Goal: Transaction & Acquisition: Purchase product/service

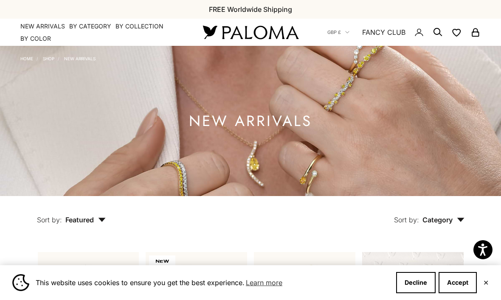
click at [465, 278] on button "Accept" at bounding box center [457, 282] width 38 height 21
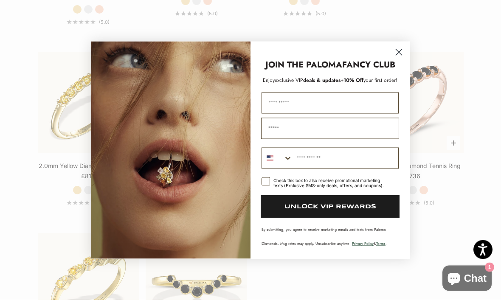
scroll to position [1139, 0]
click at [401, 55] on icon "Close dialog" at bounding box center [399, 52] width 6 height 6
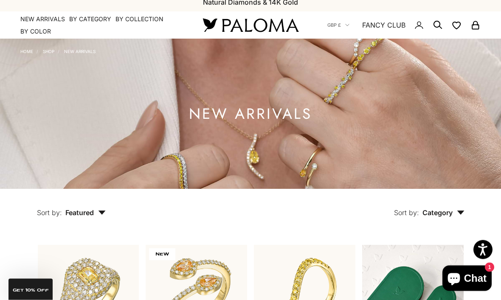
scroll to position [0, 0]
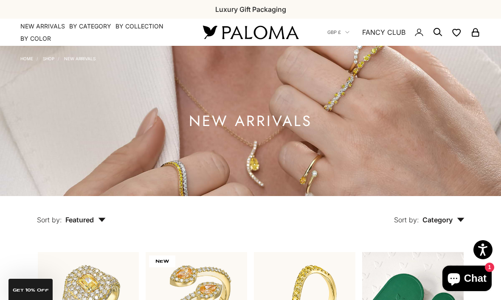
click at [104, 227] on button "Sort by: Featured" at bounding box center [71, 214] width 108 height 36
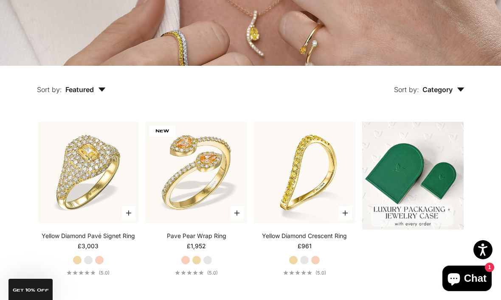
scroll to position [132, 0]
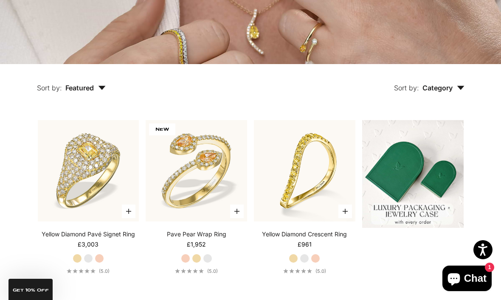
click at [102, 90] on icon "button" at bounding box center [101, 88] width 7 height 4
click at [467, 96] on button "Sort by: Category" at bounding box center [428, 82] width 109 height 36
click at [411, 120] on label "Earrings" at bounding box center [418, 114] width 26 height 11
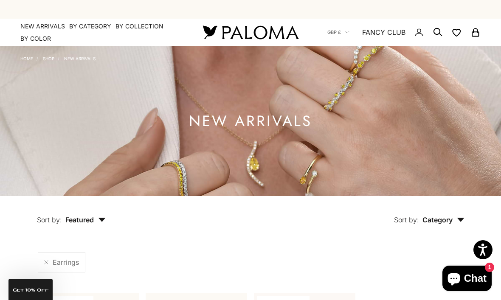
click at [101, 224] on span "Featured" at bounding box center [85, 220] width 40 height 8
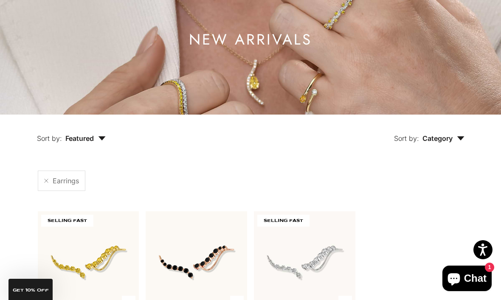
scroll to position [84, 0]
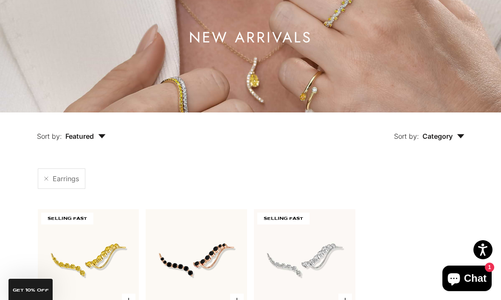
click at [108, 148] on button "Sort by: Featured" at bounding box center [71, 130] width 108 height 36
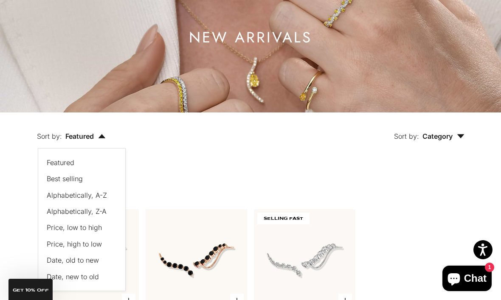
click at [81, 232] on span "Price, low to high" at bounding box center [74, 227] width 55 height 8
